Goal: Information Seeking & Learning: Check status

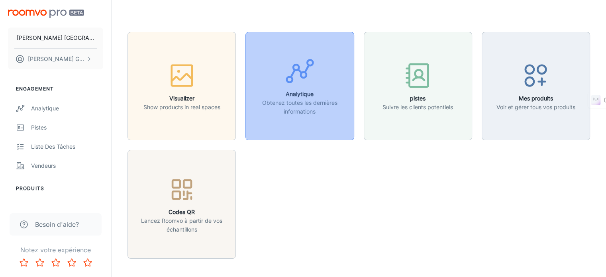
click at [273, 75] on div "button" at bounding box center [300, 72] width 98 height 33
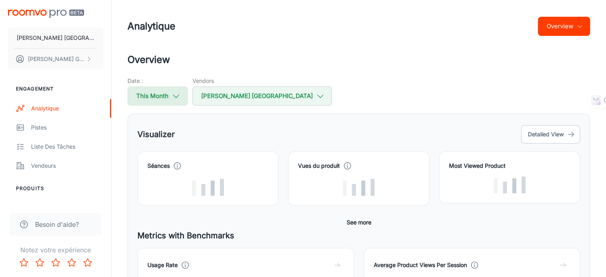
click at [181, 98] on button "This Month" at bounding box center [158, 95] width 60 height 19
select select "8"
select select "2025"
select select "8"
select select "2025"
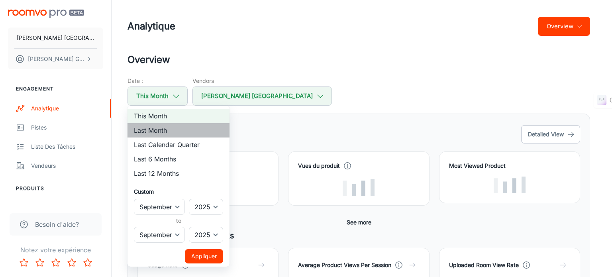
click at [166, 133] on li "Last Month" at bounding box center [179, 130] width 102 height 14
select select "7"
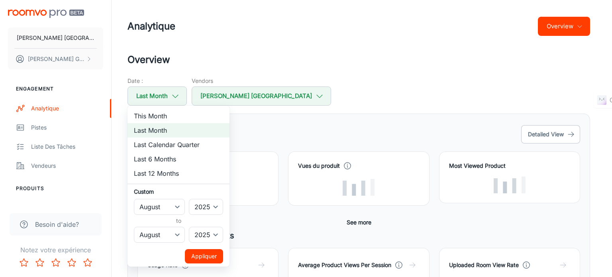
click at [206, 250] on button "Appliquer" at bounding box center [204, 256] width 38 height 14
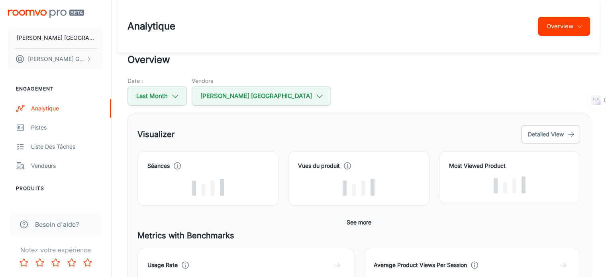
scroll to position [65, 0]
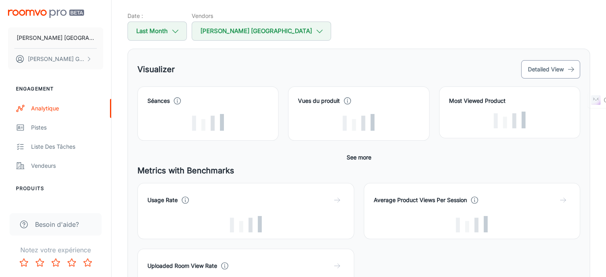
click at [547, 64] on button "Detailed View" at bounding box center [550, 69] width 59 height 18
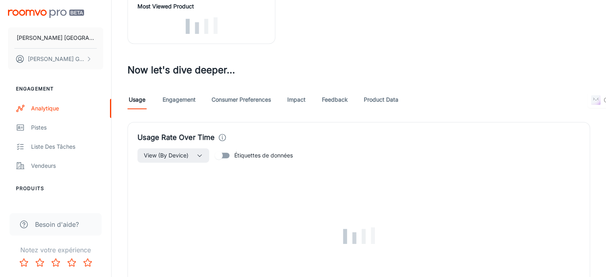
scroll to position [383, 0]
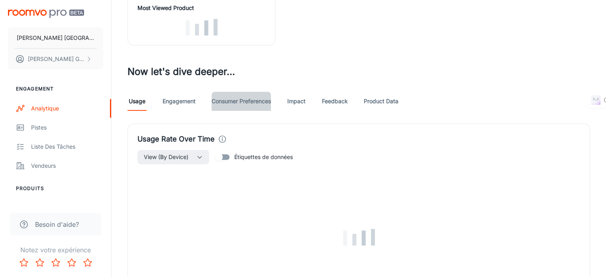
click at [264, 92] on link "Consumer Preferences" at bounding box center [241, 101] width 59 height 19
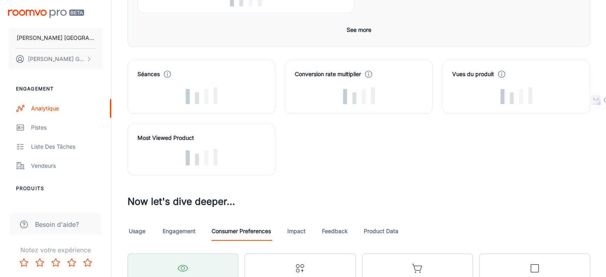
scroll to position [257, 0]
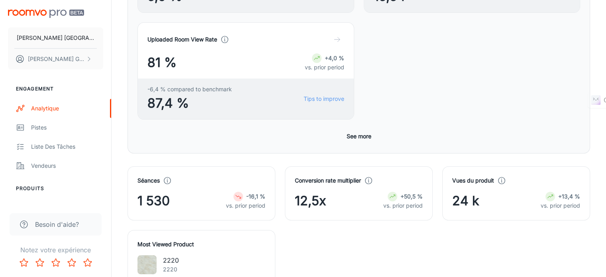
click at [150, 255] on img at bounding box center [147, 264] width 19 height 19
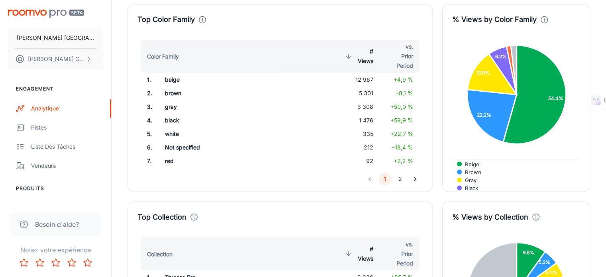
scroll to position [1314, 0]
